Goal: Task Accomplishment & Management: Use online tool/utility

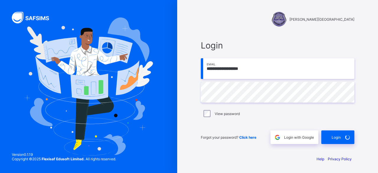
click at [222, 34] on div "**********" at bounding box center [277, 91] width 165 height 117
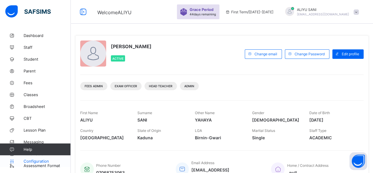
click at [40, 160] on span "Configuration" at bounding box center [47, 161] width 47 height 5
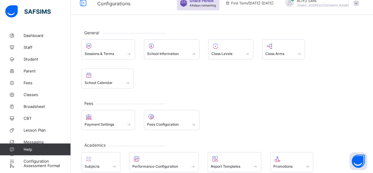
scroll to position [12, 0]
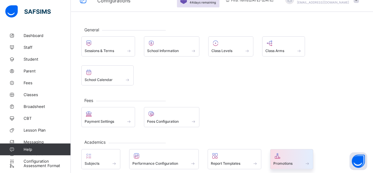
click at [308, 159] on span at bounding box center [292, 159] width 37 height 1
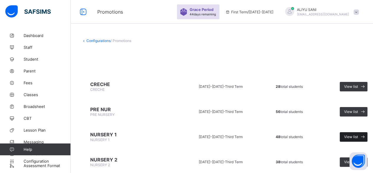
click at [357, 135] on span "View list" at bounding box center [351, 136] width 14 height 4
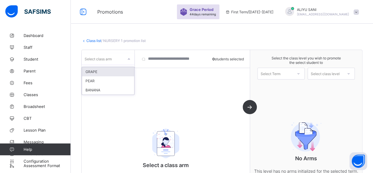
click at [129, 61] on icon at bounding box center [129, 59] width 4 height 6
click at [121, 71] on div "GRAPE" at bounding box center [108, 71] width 52 height 9
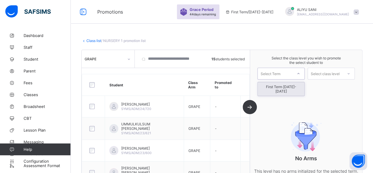
click at [281, 73] on div "Select Term" at bounding box center [271, 74] width 20 height 12
click at [282, 87] on div "First Term [DATE]-[DATE]" at bounding box center [281, 89] width 47 height 14
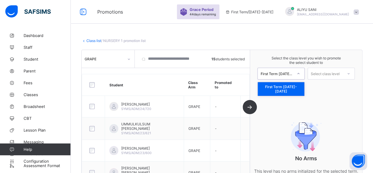
click at [300, 74] on icon at bounding box center [299, 74] width 4 height 6
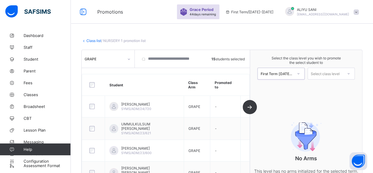
click at [300, 74] on icon at bounding box center [299, 74] width 4 height 6
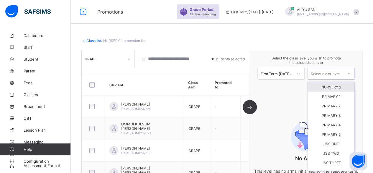
click at [333, 74] on div "Select class level" at bounding box center [325, 74] width 29 height 12
click at [337, 86] on div "NURSERY 2" at bounding box center [331, 86] width 47 height 9
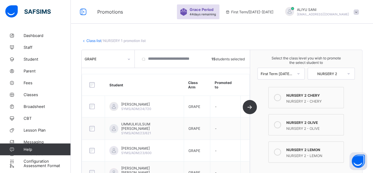
click at [281, 95] on icon at bounding box center [277, 97] width 7 height 7
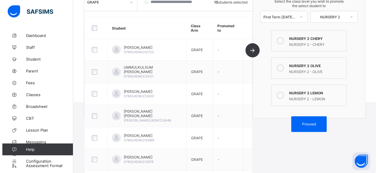
scroll to position [88, 0]
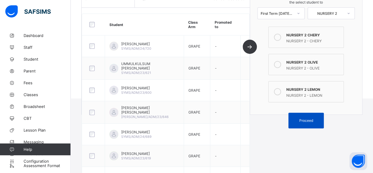
click at [324, 115] on div "Proceed" at bounding box center [306, 120] width 35 height 16
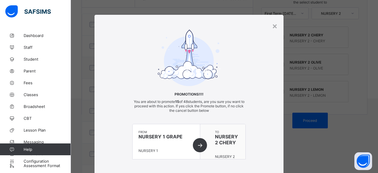
click at [200, 143] on div "from NURSERY 1 GRAPE NURSERY 1" at bounding box center [167, 141] width 68 height 35
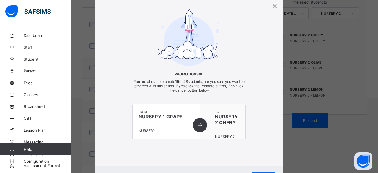
scroll to position [48, 0]
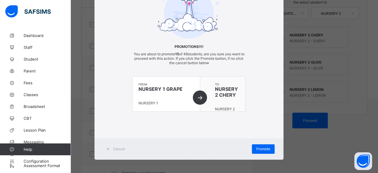
click at [269, 152] on div "Cancel Promote" at bounding box center [188, 148] width 189 height 21
click at [266, 150] on div "Promote" at bounding box center [263, 148] width 23 height 9
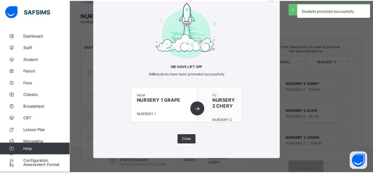
scroll to position [88, 0]
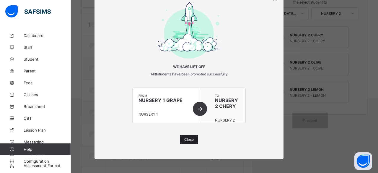
click at [187, 141] on div "Close" at bounding box center [189, 139] width 18 height 9
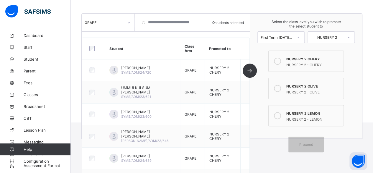
scroll to position [63, 0]
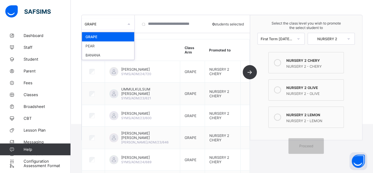
click at [130, 25] on icon at bounding box center [129, 24] width 4 height 6
click at [119, 49] on div "PEAR" at bounding box center [108, 45] width 52 height 9
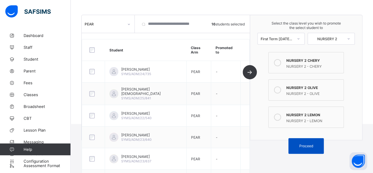
click at [301, 143] on span "Proceed" at bounding box center [306, 145] width 27 height 4
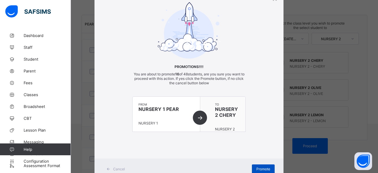
click at [264, 167] on span "Promote" at bounding box center [263, 168] width 14 height 4
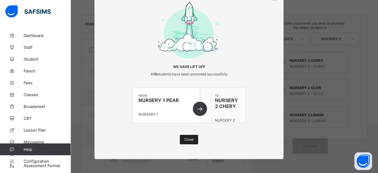
click at [187, 140] on span "Close" at bounding box center [188, 139] width 9 height 4
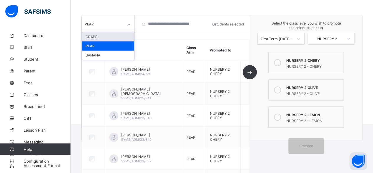
click at [129, 25] on icon at bounding box center [129, 24] width 4 height 6
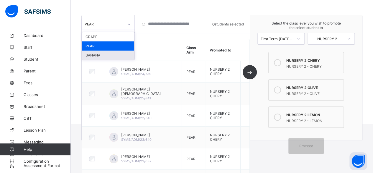
click at [116, 55] on div "BANANA" at bounding box center [108, 54] width 52 height 9
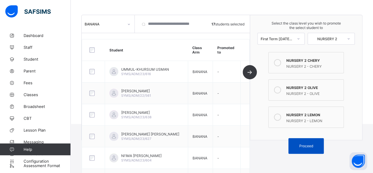
click at [313, 143] on span "Proceed" at bounding box center [306, 145] width 14 height 4
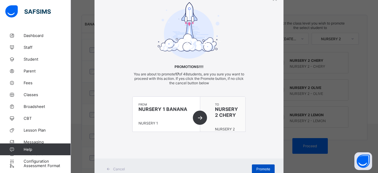
click at [267, 166] on span "Promote" at bounding box center [263, 168] width 14 height 4
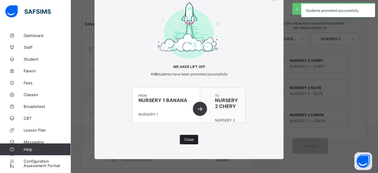
click at [188, 137] on span "Close" at bounding box center [188, 139] width 9 height 4
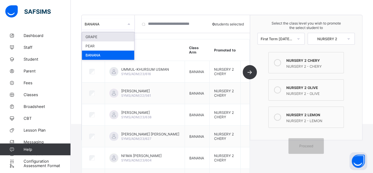
click at [130, 23] on icon at bounding box center [129, 24] width 4 height 6
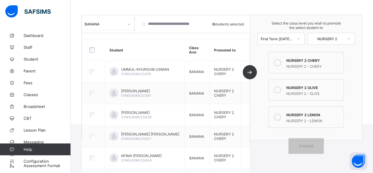
click at [130, 25] on div at bounding box center [129, 23] width 10 height 9
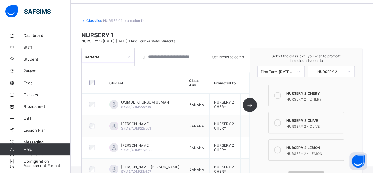
scroll to position [0, 0]
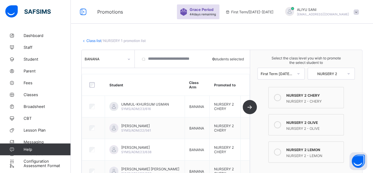
click at [94, 39] on link "Class list" at bounding box center [93, 40] width 15 height 4
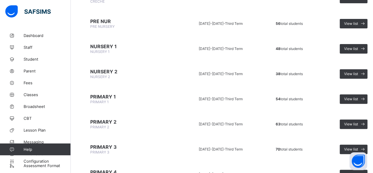
scroll to position [92, 0]
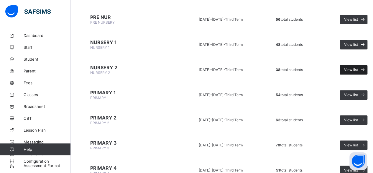
click at [360, 68] on icon at bounding box center [363, 70] width 6 height 6
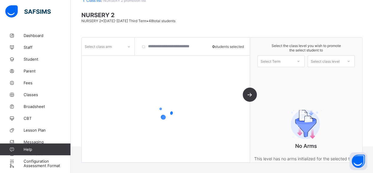
scroll to position [55, 0]
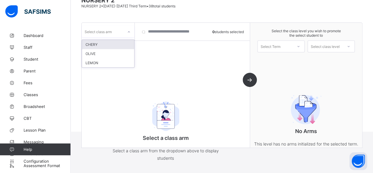
click at [129, 29] on icon at bounding box center [129, 32] width 4 height 6
click at [119, 43] on div "CHERY" at bounding box center [108, 44] width 52 height 9
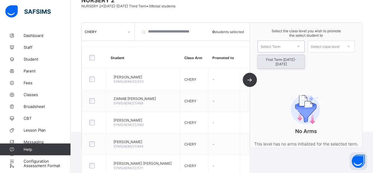
click at [275, 45] on div "Select Term" at bounding box center [271, 46] width 20 height 12
click at [277, 59] on div "First Term [DATE]-[DATE]" at bounding box center [281, 62] width 47 height 14
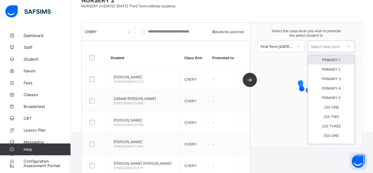
click at [320, 47] on div "Select class level" at bounding box center [325, 46] width 29 height 12
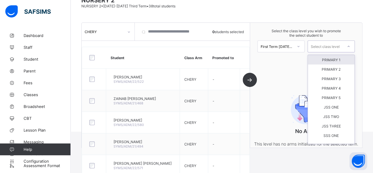
click at [326, 59] on div "PRIMARY 1" at bounding box center [331, 59] width 47 height 9
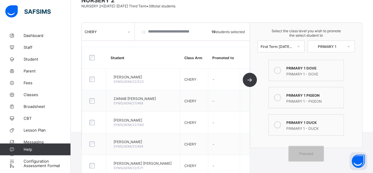
click at [280, 69] on icon at bounding box center [277, 70] width 7 height 7
click at [309, 151] on span "Proceed" at bounding box center [306, 153] width 14 height 4
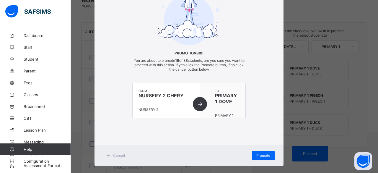
scroll to position [48, 0]
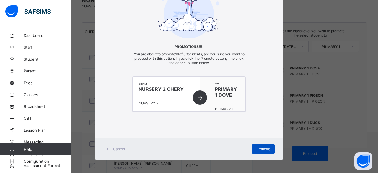
click at [264, 146] on span "Promote" at bounding box center [263, 148] width 14 height 4
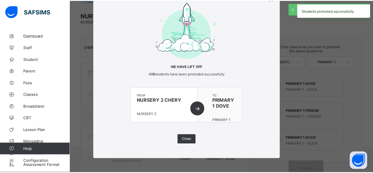
scroll to position [55, 0]
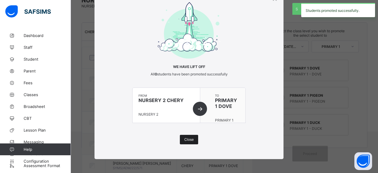
click at [188, 139] on span "Close" at bounding box center [188, 139] width 9 height 4
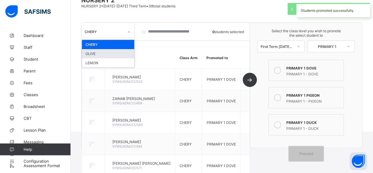
drag, startPoint x: 129, startPoint y: 31, endPoint x: 118, endPoint y: 48, distance: 21.0
click at [118, 37] on div "option CHERY, selected. option OLIVE focused, 2 of 3. 3 results available. Use …" at bounding box center [108, 31] width 53 height 11
click at [118, 49] on div "OLIVE" at bounding box center [108, 53] width 52 height 9
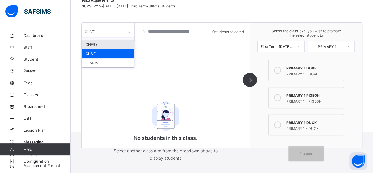
click at [130, 32] on icon at bounding box center [129, 32] width 4 height 6
click at [123, 53] on div "OLIVE" at bounding box center [108, 53] width 52 height 9
click at [132, 31] on div at bounding box center [129, 31] width 10 height 9
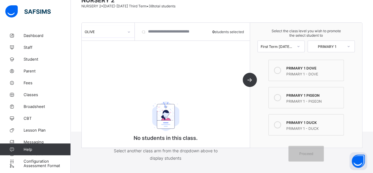
click at [132, 31] on div at bounding box center [129, 31] width 10 height 9
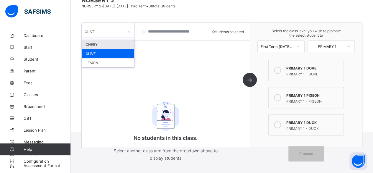
click at [132, 31] on div at bounding box center [129, 31] width 10 height 9
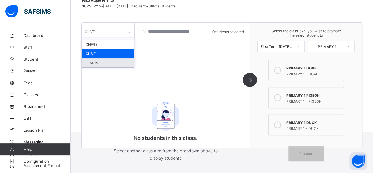
click at [112, 60] on div "LEMON" at bounding box center [108, 62] width 52 height 9
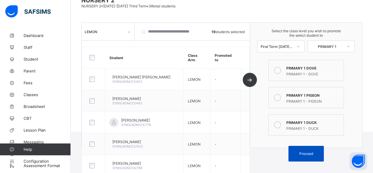
click at [309, 146] on div "Proceed" at bounding box center [306, 154] width 35 height 16
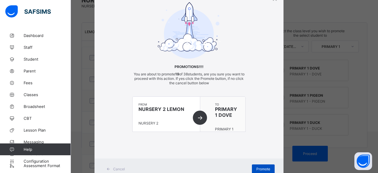
click at [260, 169] on span "Promote" at bounding box center [263, 168] width 14 height 4
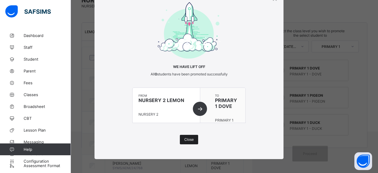
click at [190, 139] on span "Close" at bounding box center [188, 139] width 9 height 4
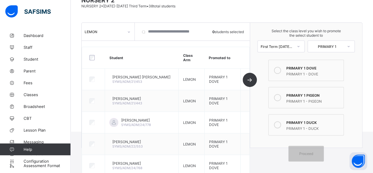
scroll to position [6, 0]
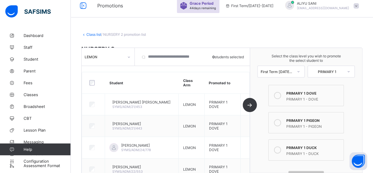
click at [99, 35] on link "Class list" at bounding box center [93, 34] width 15 height 4
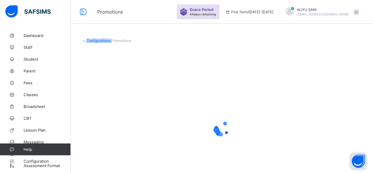
click at [99, 35] on div "Configurations / Promotions" at bounding box center [222, 116] width 303 height 173
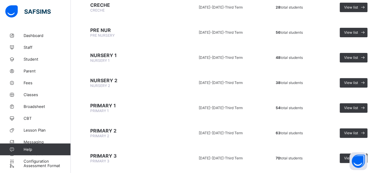
scroll to position [86, 0]
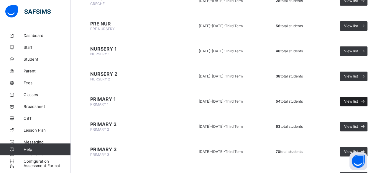
click at [348, 99] on span "View list" at bounding box center [351, 101] width 14 height 4
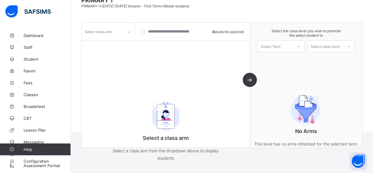
scroll to position [40, 0]
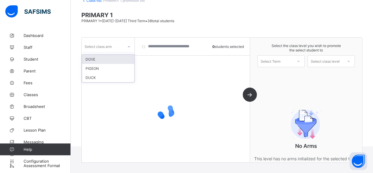
click at [130, 47] on icon at bounding box center [129, 47] width 4 height 6
click at [128, 58] on div "DOVE" at bounding box center [108, 59] width 52 height 9
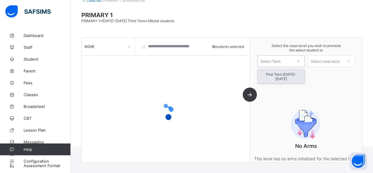
drag, startPoint x: 286, startPoint y: 63, endPoint x: 285, endPoint y: 75, distance: 11.5
click at [285, 67] on div "option First Term [DATE]-[DATE] focused, 1 of 1. 1 result available. Use Up and…" at bounding box center [281, 61] width 47 height 12
click at [285, 75] on div "First Term [DATE]-[DATE]" at bounding box center [281, 77] width 47 height 14
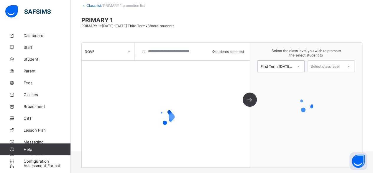
scroll to position [34, 0]
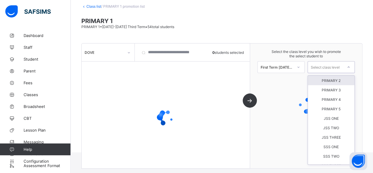
click at [326, 67] on div "Select class level" at bounding box center [325, 67] width 29 height 12
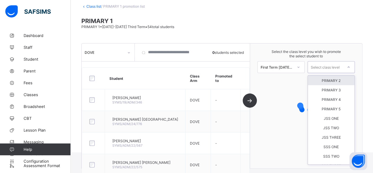
click at [328, 78] on div "PRIMARY 2" at bounding box center [331, 80] width 47 height 9
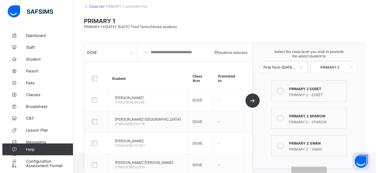
scroll to position [56, 0]
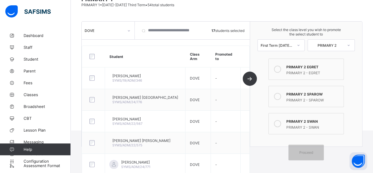
click at [281, 68] on icon at bounding box center [277, 69] width 7 height 7
click at [308, 150] on span "Proceed" at bounding box center [306, 152] width 14 height 4
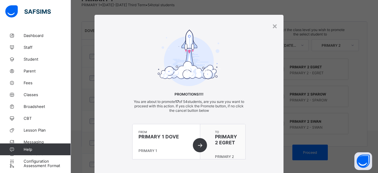
drag, startPoint x: 374, startPoint y: 51, endPoint x: 377, endPoint y: 61, distance: 9.5
click at [377, 61] on div "× Promotions!!!! You are about to promote 17 of 54 students, are you sure you w…" at bounding box center [189, 86] width 378 height 173
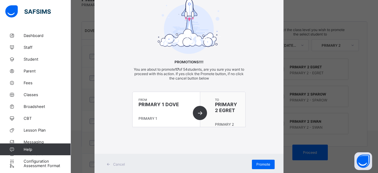
scroll to position [34, 0]
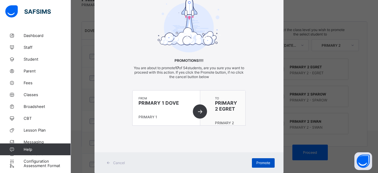
click at [266, 160] on span "Promote" at bounding box center [263, 162] width 14 height 4
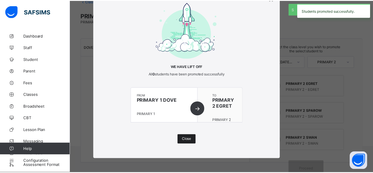
scroll to position [56, 0]
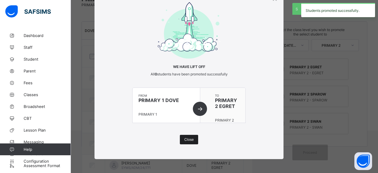
click at [188, 141] on div "Close" at bounding box center [189, 139] width 18 height 9
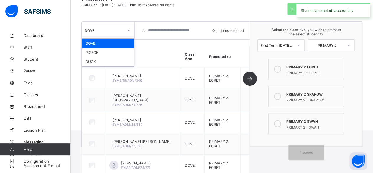
click at [96, 31] on div "DOVE" at bounding box center [104, 30] width 39 height 4
click at [97, 51] on div "PIGEON" at bounding box center [108, 52] width 52 height 9
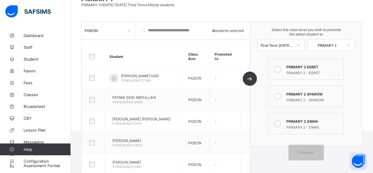
click at [93, 58] on div at bounding box center [94, 56] width 14 height 12
click at [310, 145] on div "Proceed" at bounding box center [306, 152] width 35 height 16
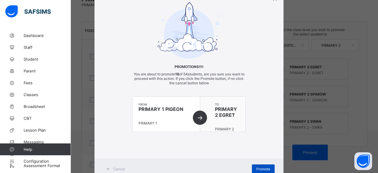
click at [265, 164] on div "Promote" at bounding box center [263, 168] width 23 height 9
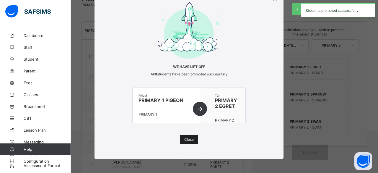
click at [184, 136] on div "Close" at bounding box center [189, 139] width 18 height 9
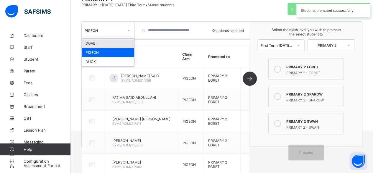
click at [128, 33] on div at bounding box center [129, 30] width 10 height 9
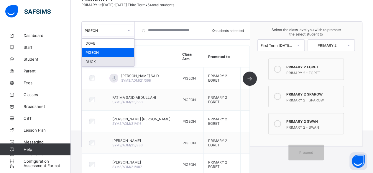
click at [115, 60] on div "DUCK" at bounding box center [108, 61] width 52 height 9
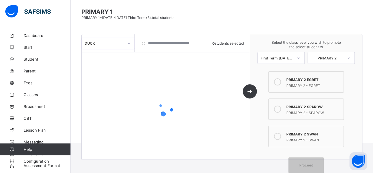
scroll to position [40, 0]
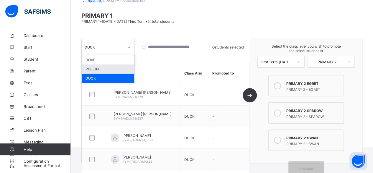
click at [130, 48] on div "option DUCK, selected. option PIGEON focused, 2 of 3. 3 results available. Use …" at bounding box center [108, 46] width 53 height 11
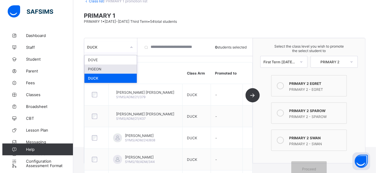
scroll to position [56, 0]
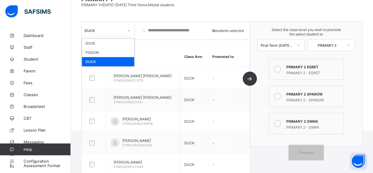
click at [120, 57] on div "DUCK" at bounding box center [108, 61] width 52 height 9
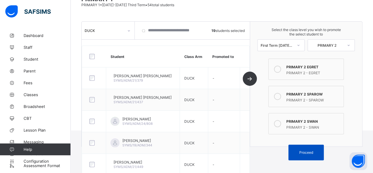
click at [315, 145] on div "Proceed" at bounding box center [306, 152] width 35 height 16
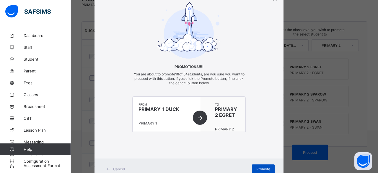
click at [265, 165] on div "Promote" at bounding box center [263, 168] width 23 height 9
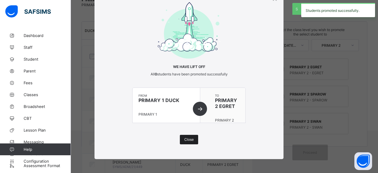
click at [186, 140] on span "Close" at bounding box center [188, 139] width 9 height 4
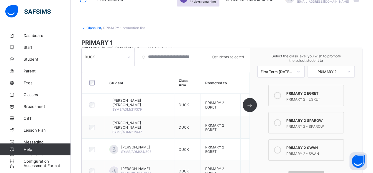
scroll to position [10, 0]
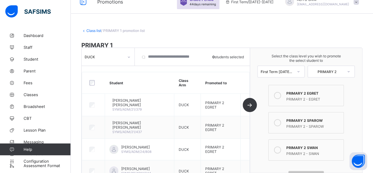
click at [91, 30] on link "Class list" at bounding box center [93, 30] width 15 height 4
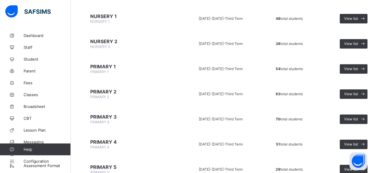
scroll to position [120, 0]
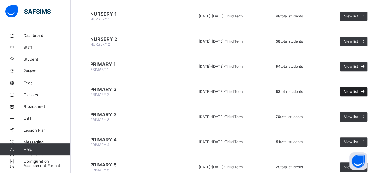
click at [359, 87] on span at bounding box center [362, 91] width 9 height 9
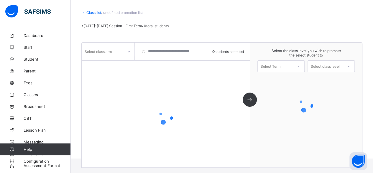
scroll to position [27, 0]
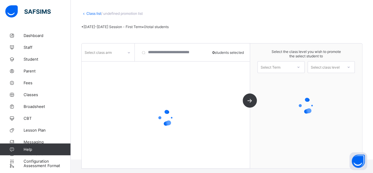
click at [129, 54] on icon at bounding box center [129, 53] width 4 height 6
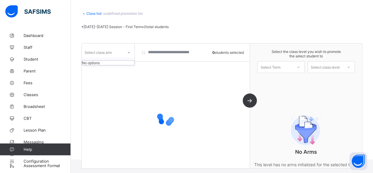
click at [136, 59] on div "0 results available. Use Up and Down to choose options, press Enter to select t…" at bounding box center [166, 52] width 168 height 18
click at [129, 52] on icon at bounding box center [129, 53] width 4 height 6
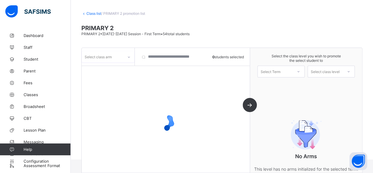
click at [129, 53] on div at bounding box center [129, 56] width 10 height 9
click at [129, 57] on icon at bounding box center [129, 57] width 4 height 6
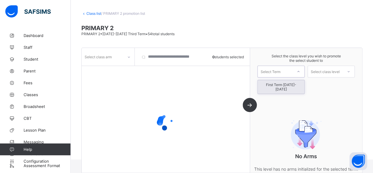
click at [293, 72] on div "Select Term" at bounding box center [275, 71] width 35 height 8
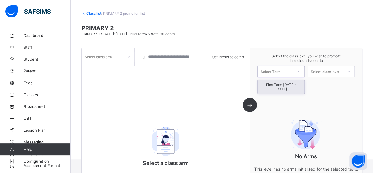
click at [290, 84] on div "First Term [DATE]-[DATE]" at bounding box center [281, 87] width 47 height 14
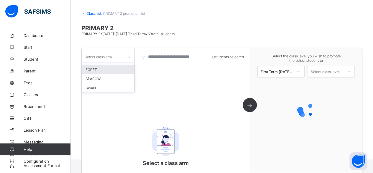
click at [127, 59] on div at bounding box center [129, 56] width 10 height 9
click at [117, 69] on div "EGRET" at bounding box center [108, 69] width 52 height 9
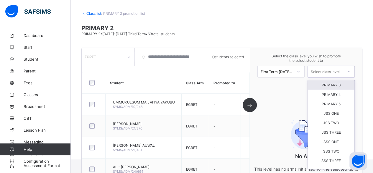
click at [327, 71] on div "Select class level" at bounding box center [325, 72] width 29 height 12
click at [337, 87] on div "PRIMARY 3" at bounding box center [331, 84] width 47 height 9
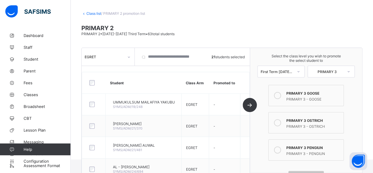
click at [281, 93] on icon at bounding box center [277, 95] width 7 height 7
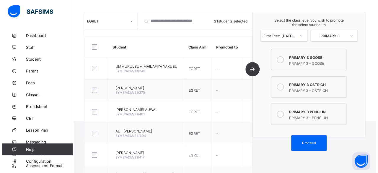
scroll to position [92, 0]
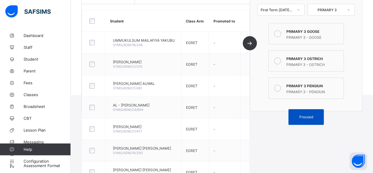
click at [323, 113] on div "Proceed" at bounding box center [306, 117] width 35 height 16
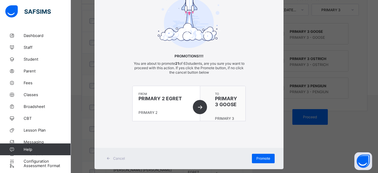
scroll to position [43, 0]
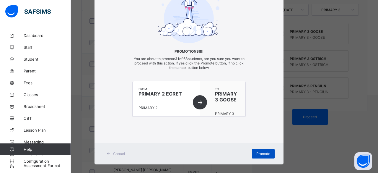
click at [262, 152] on span "Promote" at bounding box center [263, 153] width 14 height 4
click at [263, 151] on span "Promote" at bounding box center [263, 153] width 14 height 4
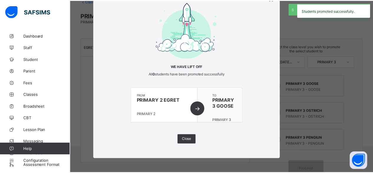
scroll to position [92, 0]
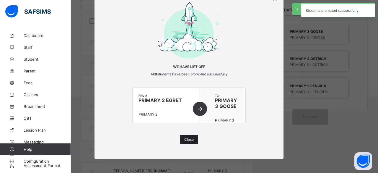
click at [193, 141] on div "Close" at bounding box center [189, 139] width 18 height 9
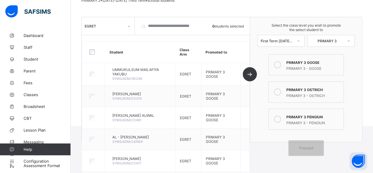
scroll to position [59, 0]
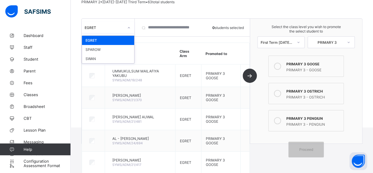
click at [129, 28] on icon at bounding box center [129, 28] width 4 height 6
click at [115, 51] on div "SPAROW" at bounding box center [108, 49] width 52 height 9
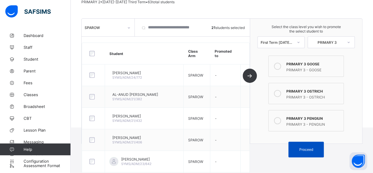
click at [313, 147] on span "Proceed" at bounding box center [306, 149] width 14 height 4
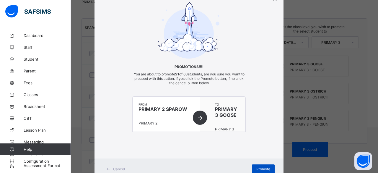
click at [265, 166] on span "Promote" at bounding box center [263, 168] width 14 height 4
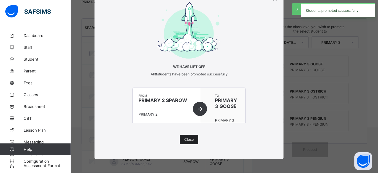
click at [187, 139] on span "Close" at bounding box center [188, 139] width 9 height 4
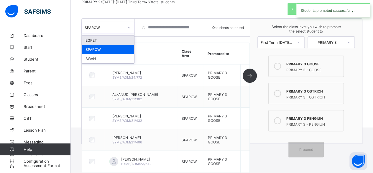
click at [114, 25] on div "SPAROW" at bounding box center [104, 27] width 39 height 4
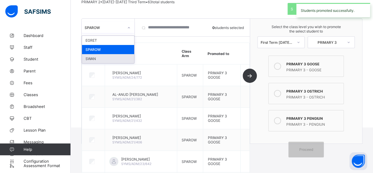
click at [99, 60] on div "SWAN" at bounding box center [108, 58] width 52 height 9
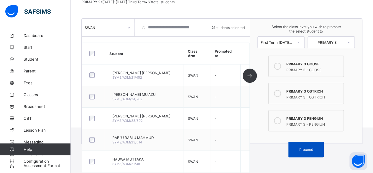
click at [309, 147] on span "Proceed" at bounding box center [306, 149] width 14 height 4
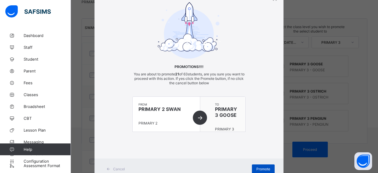
click at [264, 165] on div "Promote" at bounding box center [263, 168] width 23 height 9
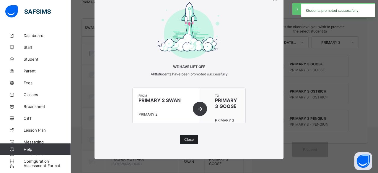
click at [192, 136] on div "Close" at bounding box center [189, 139] width 18 height 9
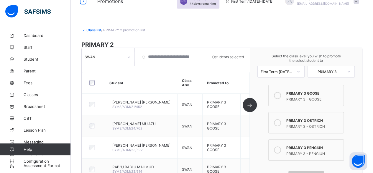
scroll to position [9, 0]
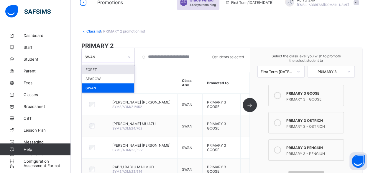
click at [112, 57] on div "SWAN" at bounding box center [104, 56] width 39 height 4
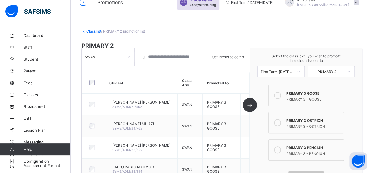
click at [96, 31] on link "Class list" at bounding box center [93, 31] width 15 height 4
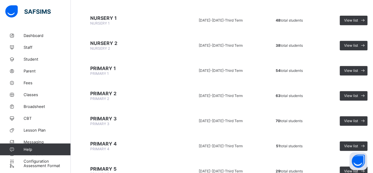
scroll to position [117, 0]
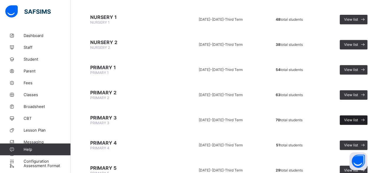
click at [358, 117] on span "View list" at bounding box center [351, 119] width 14 height 4
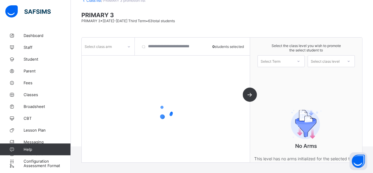
scroll to position [55, 0]
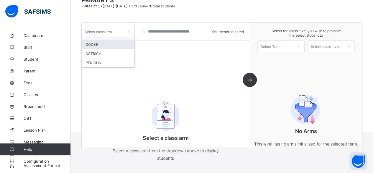
click at [127, 34] on div at bounding box center [129, 31] width 10 height 9
click at [115, 46] on div "GOOSE" at bounding box center [108, 44] width 52 height 9
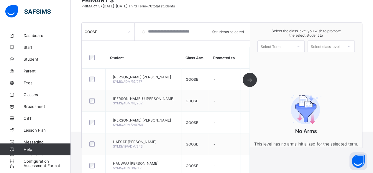
click at [278, 62] on div "Select the class level you wish to promote the select student to Select Term Se…" at bounding box center [306, 85] width 112 height 125
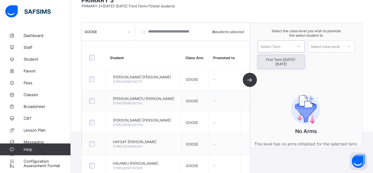
drag, startPoint x: 287, startPoint y: 45, endPoint x: 282, endPoint y: 56, distance: 12.4
click at [282, 52] on div "option First Term [DATE]-[DATE] focused, 1 of 1. 1 result available. Use Up and…" at bounding box center [281, 46] width 47 height 12
click at [282, 56] on div "First Term [DATE]-[DATE]" at bounding box center [281, 62] width 47 height 14
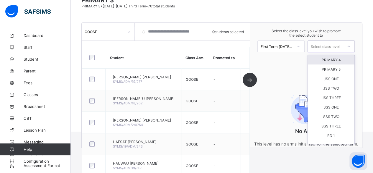
click at [325, 47] on div "Select class level" at bounding box center [325, 46] width 29 height 12
click at [326, 58] on div "PRIMARY 4" at bounding box center [331, 59] width 47 height 9
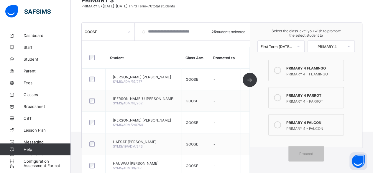
click at [281, 68] on icon at bounding box center [277, 70] width 7 height 7
click at [305, 147] on div "Proceed" at bounding box center [306, 154] width 35 height 16
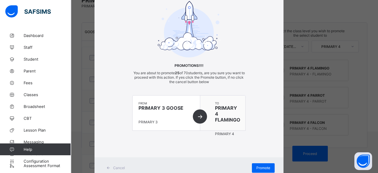
scroll to position [37, 0]
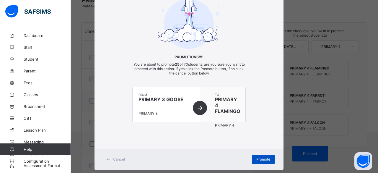
click at [265, 157] on span "Promote" at bounding box center [263, 159] width 14 height 4
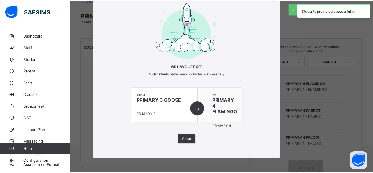
scroll to position [55, 0]
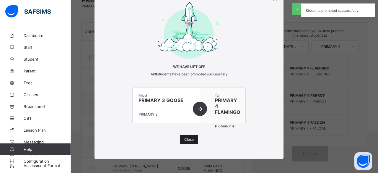
click at [187, 137] on span "Close" at bounding box center [188, 139] width 9 height 4
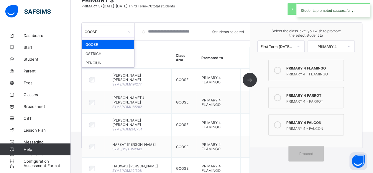
click at [128, 29] on icon at bounding box center [129, 32] width 4 height 6
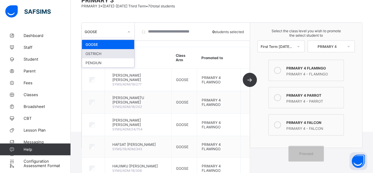
click at [122, 51] on div "OSTRICH" at bounding box center [108, 53] width 52 height 9
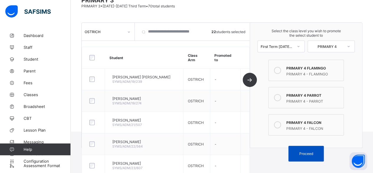
click at [302, 146] on div "Proceed" at bounding box center [306, 154] width 35 height 16
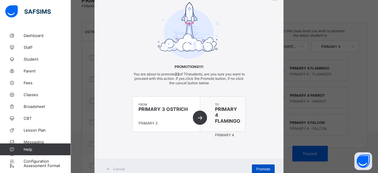
click at [260, 165] on div "Promote" at bounding box center [263, 168] width 23 height 9
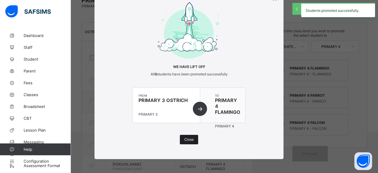
click at [185, 137] on span "Close" at bounding box center [188, 139] width 9 height 4
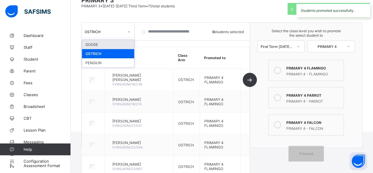
click at [119, 32] on div "OSTRICH" at bounding box center [104, 32] width 39 height 4
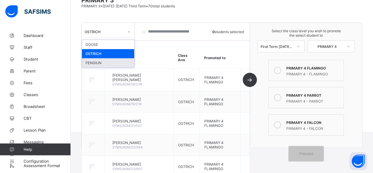
click at [106, 62] on div "PENGIUN" at bounding box center [108, 62] width 52 height 9
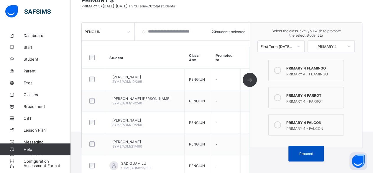
click at [296, 146] on div "Proceed" at bounding box center [306, 154] width 35 height 16
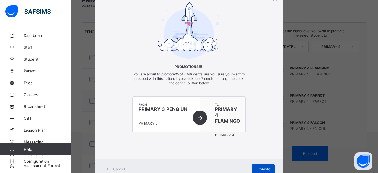
click at [261, 167] on span "Promote" at bounding box center [263, 168] width 14 height 4
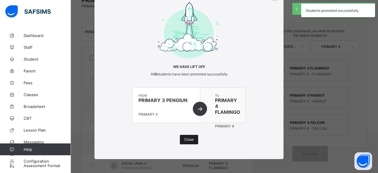
click at [187, 139] on span "Close" at bounding box center [188, 139] width 9 height 4
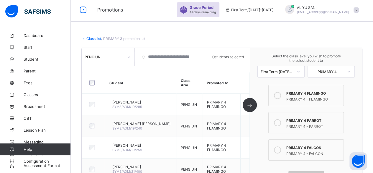
scroll to position [0, 0]
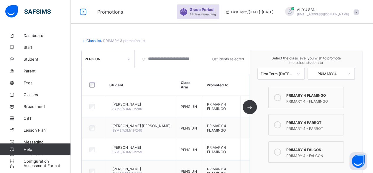
click at [96, 39] on link "Class list" at bounding box center [93, 40] width 15 height 4
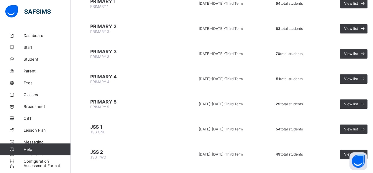
scroll to position [184, 0]
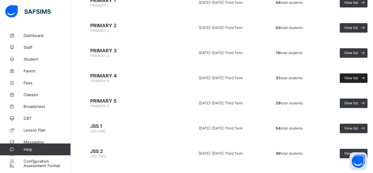
click at [356, 76] on span "View list" at bounding box center [351, 78] width 14 height 4
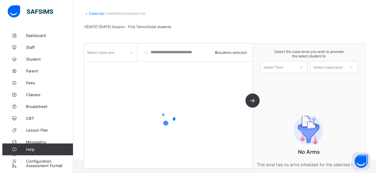
scroll to position [33, 0]
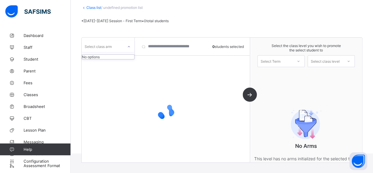
click at [133, 46] on div at bounding box center [129, 46] width 10 height 9
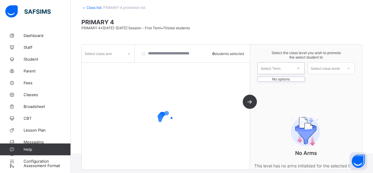
click at [300, 69] on icon at bounding box center [299, 68] width 4 height 6
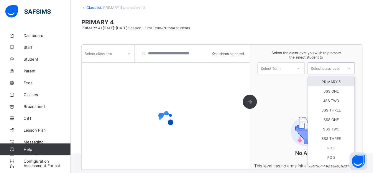
click at [330, 68] on div "Select class level" at bounding box center [325, 68] width 29 height 12
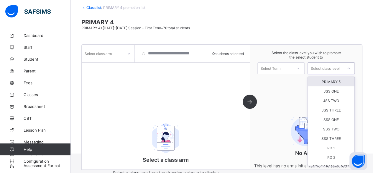
click at [331, 80] on div "PRIMARY 5" at bounding box center [331, 81] width 47 height 9
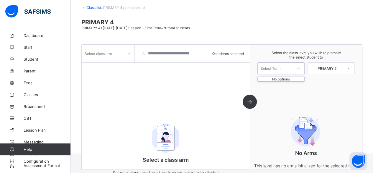
click at [300, 68] on icon at bounding box center [299, 68] width 4 height 6
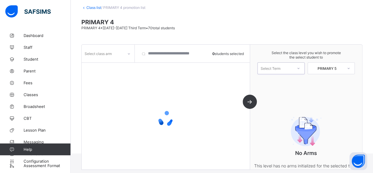
click at [300, 68] on icon at bounding box center [299, 68] width 4 height 6
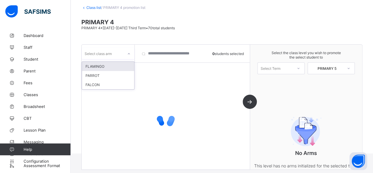
click at [127, 51] on icon at bounding box center [129, 54] width 4 height 6
click at [110, 67] on div "FLAMINGO" at bounding box center [108, 66] width 52 height 9
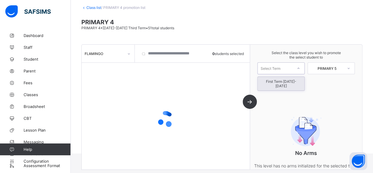
click at [281, 69] on div "Select Term" at bounding box center [271, 68] width 20 height 12
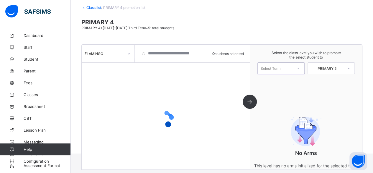
click at [281, 69] on div "Select Term" at bounding box center [271, 68] width 20 height 12
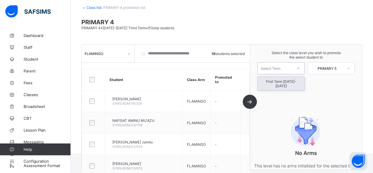
click at [293, 66] on div "Select Term" at bounding box center [275, 68] width 35 height 8
click at [286, 81] on div "First Term [DATE]-[DATE]" at bounding box center [281, 84] width 47 height 14
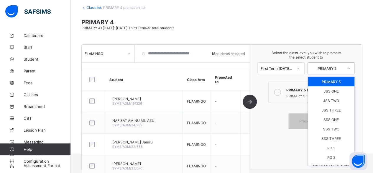
click at [348, 66] on div at bounding box center [349, 68] width 11 height 10
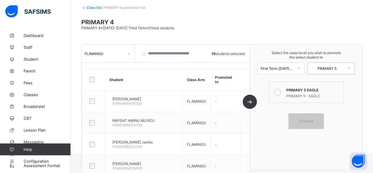
click at [348, 66] on div at bounding box center [349, 68] width 11 height 10
click at [281, 89] on icon at bounding box center [277, 92] width 7 height 7
click at [303, 119] on span "Proceed" at bounding box center [306, 121] width 14 height 4
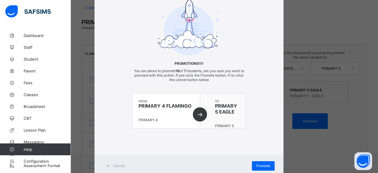
scroll to position [35, 0]
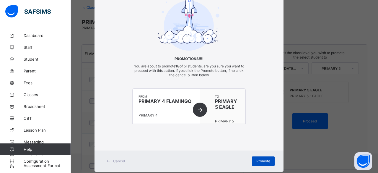
click at [270, 158] on div "Promote" at bounding box center [263, 160] width 23 height 9
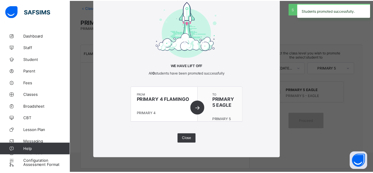
scroll to position [27, 0]
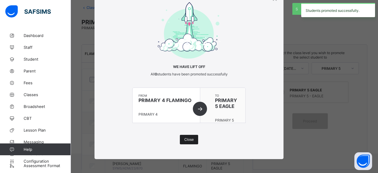
click at [191, 139] on span "Close" at bounding box center [188, 139] width 9 height 4
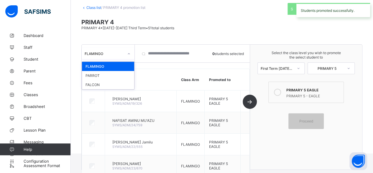
click at [126, 53] on div at bounding box center [129, 53] width 10 height 9
click at [119, 75] on div "PARROT" at bounding box center [108, 75] width 52 height 9
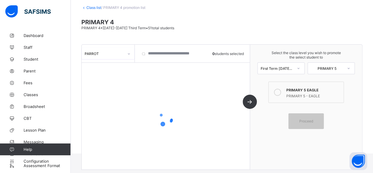
scroll to position [34, 0]
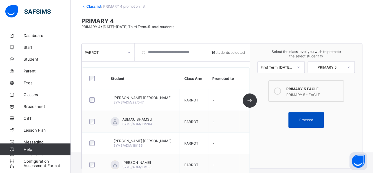
click at [319, 123] on div "Proceed" at bounding box center [306, 120] width 35 height 16
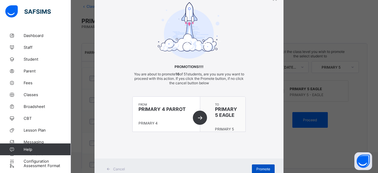
click at [258, 171] on div "Promote" at bounding box center [263, 168] width 23 height 9
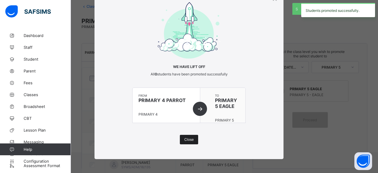
click at [183, 136] on div "Close" at bounding box center [189, 139] width 18 height 9
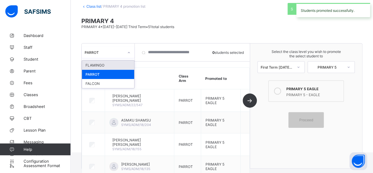
click at [126, 55] on div at bounding box center [129, 52] width 10 height 9
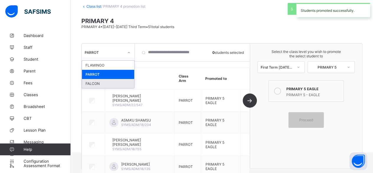
click at [110, 82] on div "FALCON" at bounding box center [108, 83] width 52 height 9
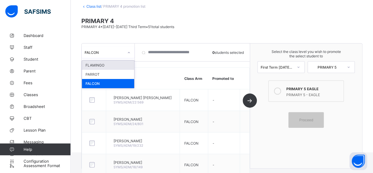
click at [126, 53] on div at bounding box center [129, 52] width 10 height 9
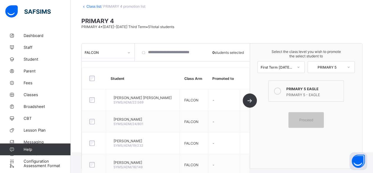
click at [126, 53] on div at bounding box center [129, 52] width 10 height 9
click at [313, 117] on span "Proceed" at bounding box center [306, 119] width 14 height 4
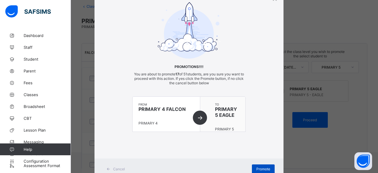
click at [261, 165] on div "Promote" at bounding box center [263, 168] width 23 height 9
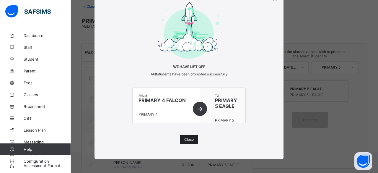
click at [189, 140] on span "Close" at bounding box center [188, 139] width 9 height 4
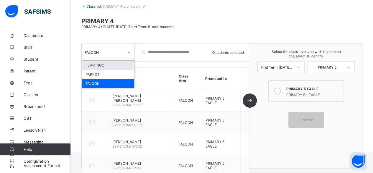
click at [123, 51] on div "FALCON" at bounding box center [104, 52] width 39 height 4
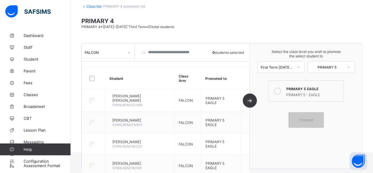
click at [123, 51] on div "FALCON" at bounding box center [104, 52] width 39 height 4
click at [92, 6] on link "Class list" at bounding box center [93, 6] width 15 height 4
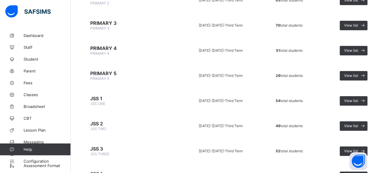
scroll to position [214, 0]
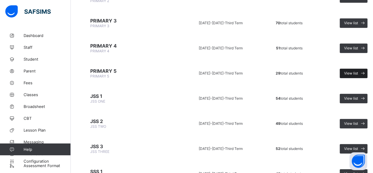
click at [358, 71] on span "View list" at bounding box center [351, 73] width 14 height 4
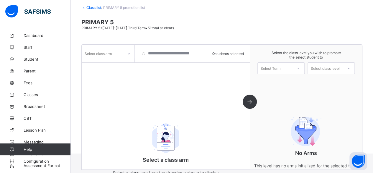
scroll to position [55, 0]
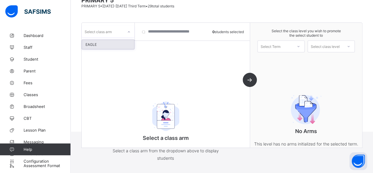
click at [129, 32] on icon at bounding box center [129, 32] width 4 height 6
click at [120, 44] on div "EAGLE" at bounding box center [108, 44] width 52 height 9
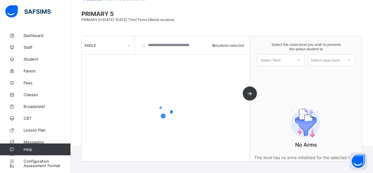
scroll to position [40, 0]
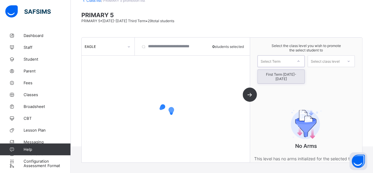
click at [293, 57] on div "Select Term" at bounding box center [275, 61] width 35 height 8
click at [288, 74] on div "First Term [DATE]-[DATE]" at bounding box center [281, 77] width 47 height 14
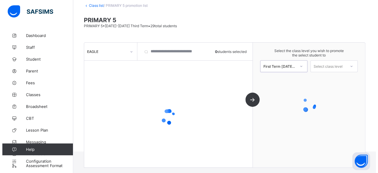
scroll to position [34, 0]
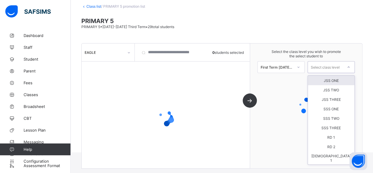
click at [338, 68] on div "Select class level" at bounding box center [325, 67] width 29 height 12
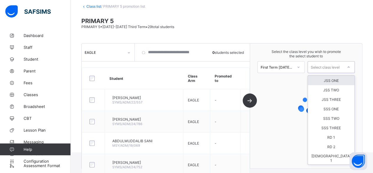
click at [338, 80] on div "JSS ONE" at bounding box center [331, 80] width 47 height 9
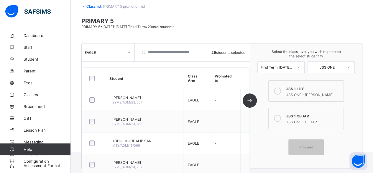
click at [281, 115] on icon at bounding box center [277, 118] width 7 height 7
click at [310, 145] on span "Proceed" at bounding box center [306, 147] width 14 height 4
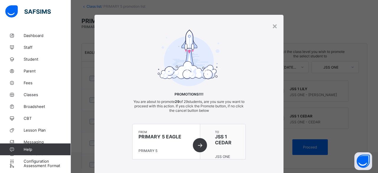
scroll to position [48, 0]
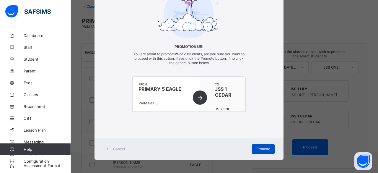
click at [265, 147] on span "Promote" at bounding box center [263, 148] width 14 height 4
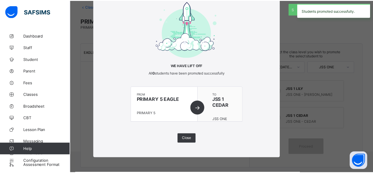
scroll to position [27, 0]
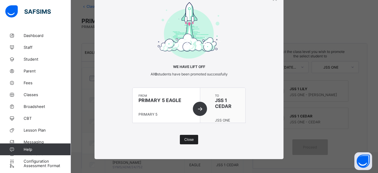
click at [187, 140] on span "Close" at bounding box center [188, 139] width 9 height 4
